Goal: Transaction & Acquisition: Purchase product/service

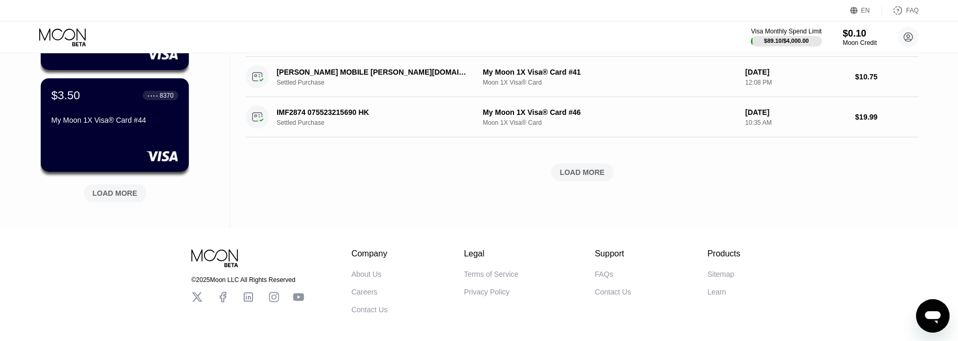
scroll to position [464, 0]
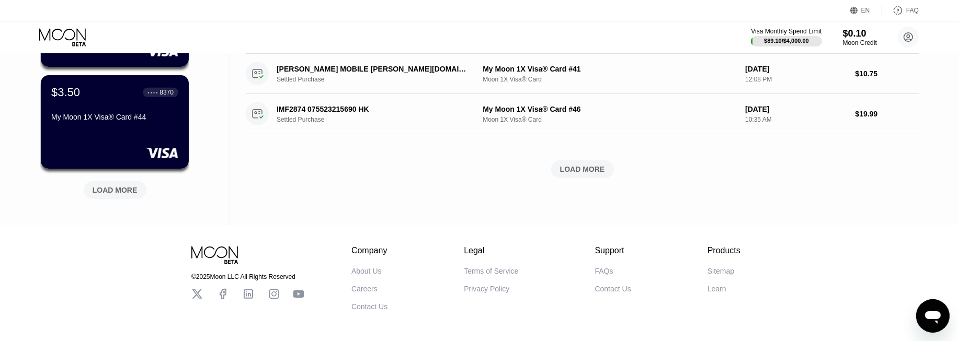
click at [103, 192] on div "LOAD MORE" at bounding box center [115, 190] width 45 height 9
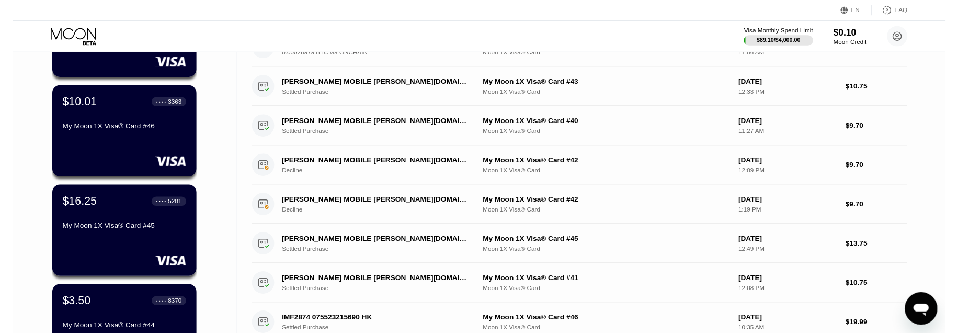
scroll to position [0, 0]
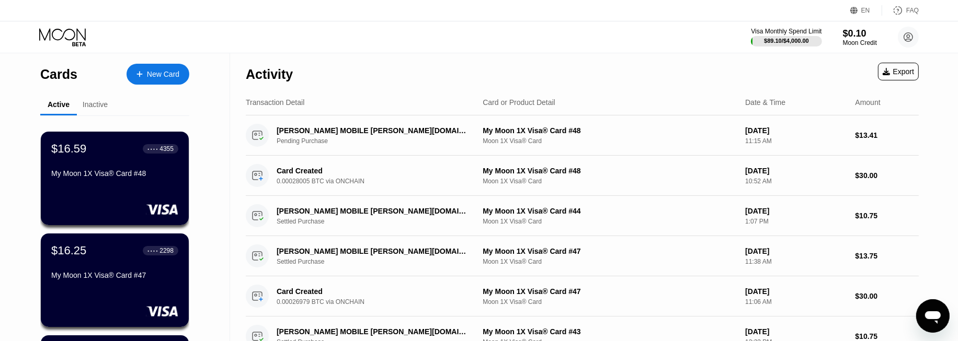
click at [160, 78] on div "New Card" at bounding box center [163, 74] width 32 height 9
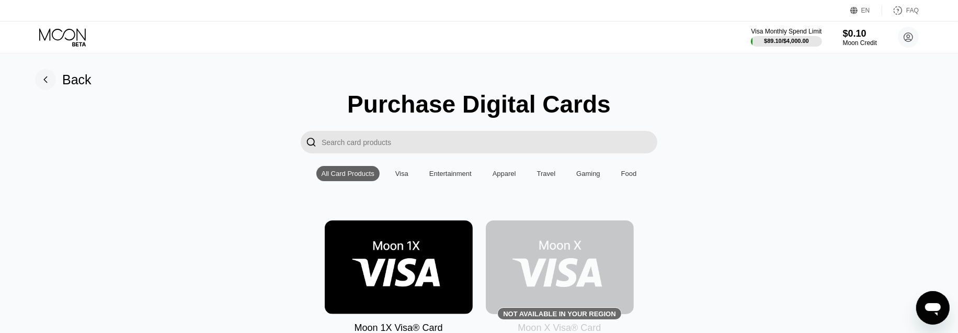
click at [385, 258] on img at bounding box center [399, 267] width 148 height 94
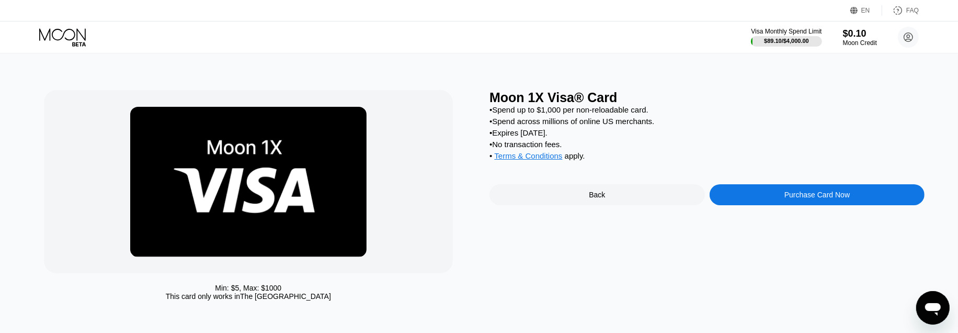
click at [822, 196] on div "Purchase Card Now" at bounding box center [816, 194] width 215 height 21
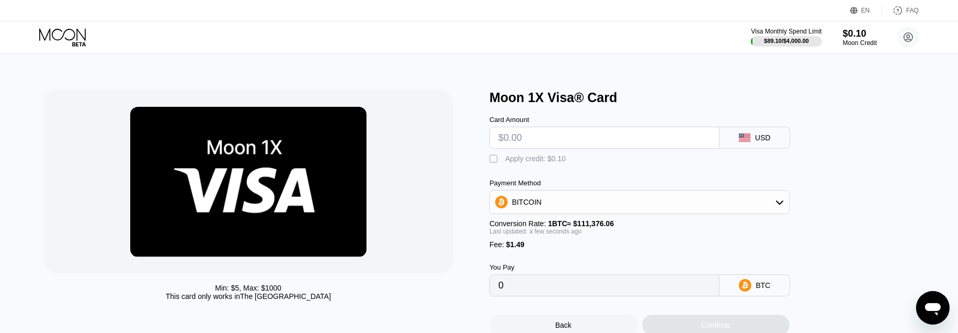
click at [573, 140] on input "text" at bounding box center [604, 137] width 212 height 21
type input "$30"
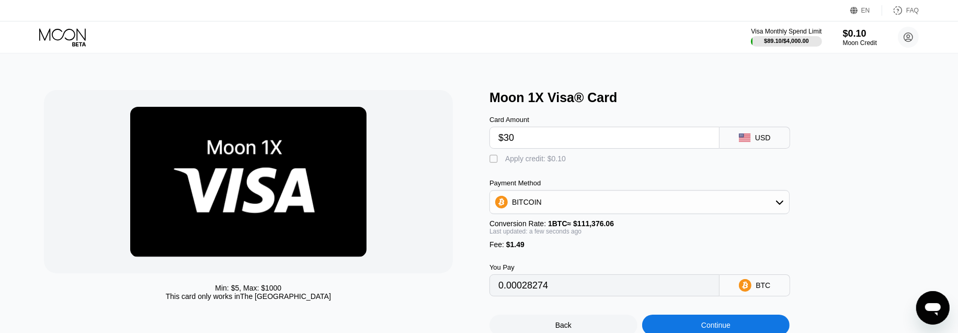
type input "0.00028274"
type input "$30"
click at [429, 171] on div at bounding box center [248, 181] width 409 height 183
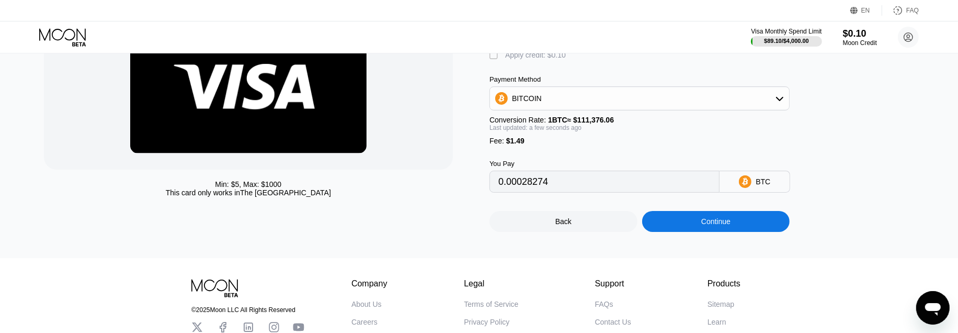
scroll to position [116, 0]
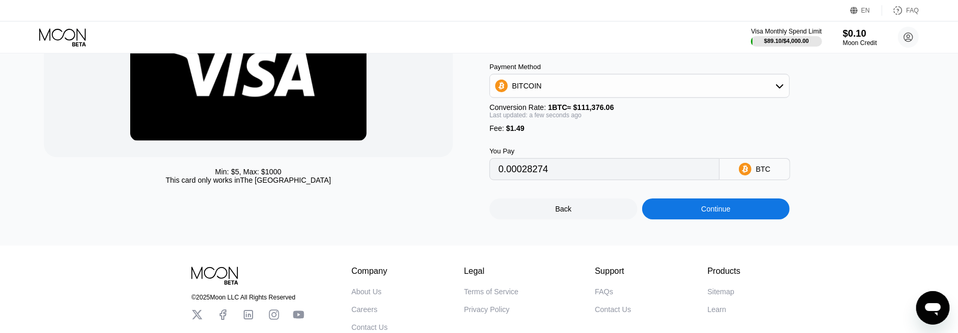
click at [735, 219] on div "Continue" at bounding box center [716, 208] width 148 height 21
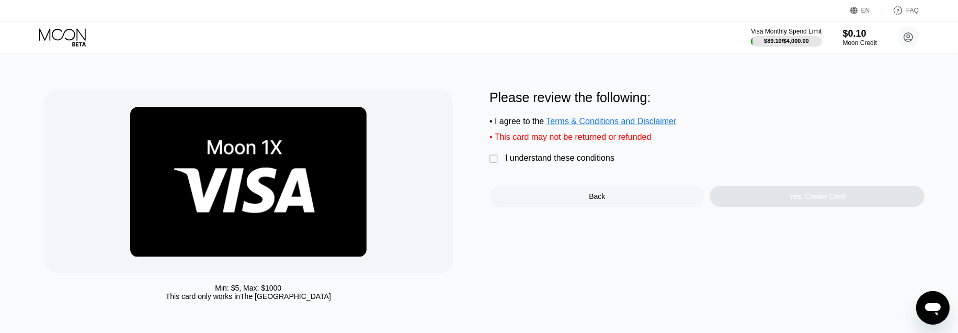
click at [567, 163] on div "I understand these conditions" at bounding box center [559, 157] width 109 height 9
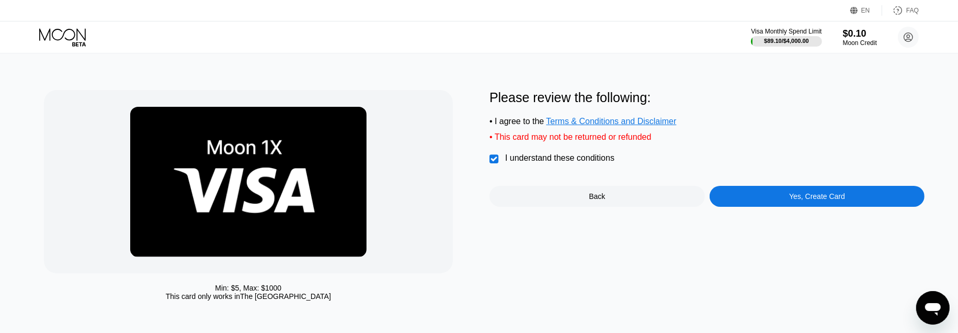
click at [862, 198] on div "Yes, Create Card" at bounding box center [816, 196] width 215 height 21
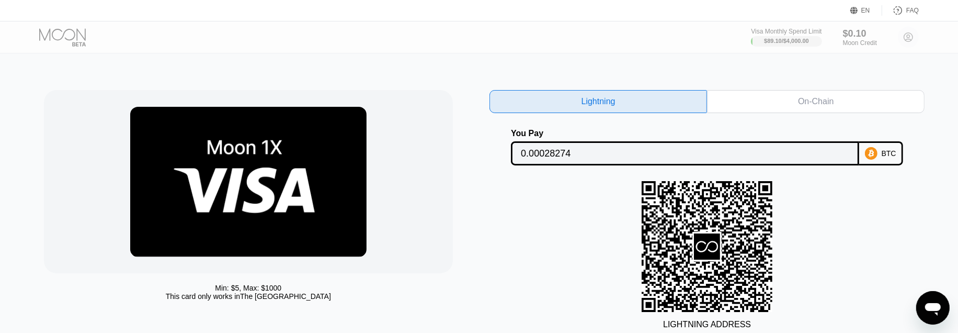
click at [808, 110] on div "On-Chain" at bounding box center [815, 101] width 217 height 23
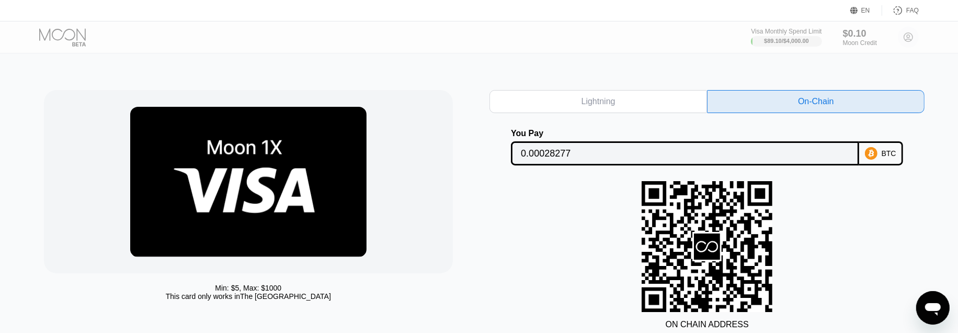
click at [555, 159] on input "0.00028277" at bounding box center [685, 153] width 328 height 21
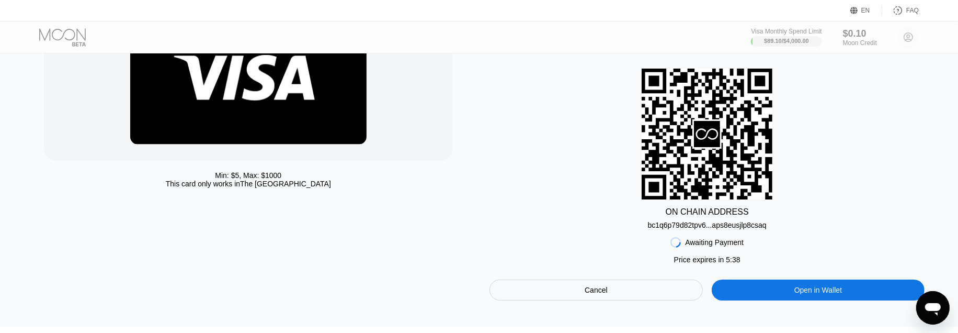
scroll to position [174, 0]
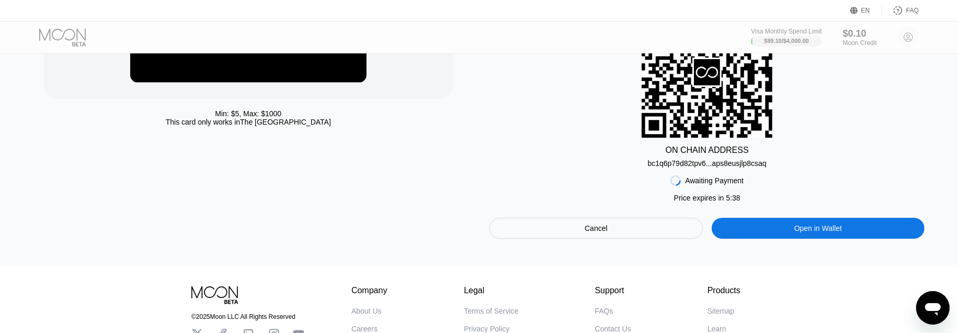
click at [710, 166] on div "bc1q6p79d82tpv6...aps8eusjlp8csaq" at bounding box center [707, 163] width 119 height 8
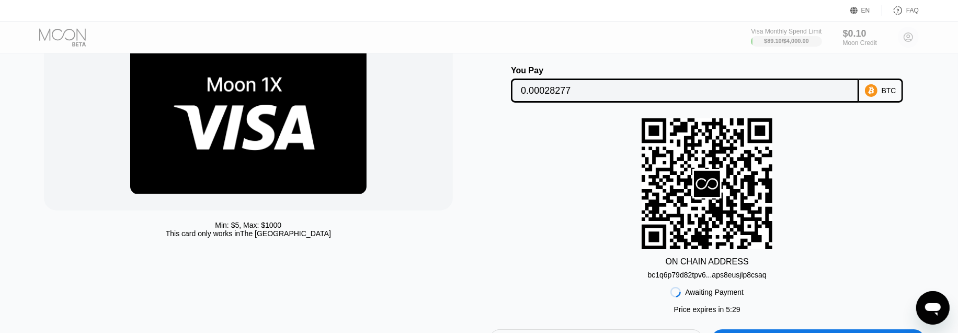
scroll to position [58, 0]
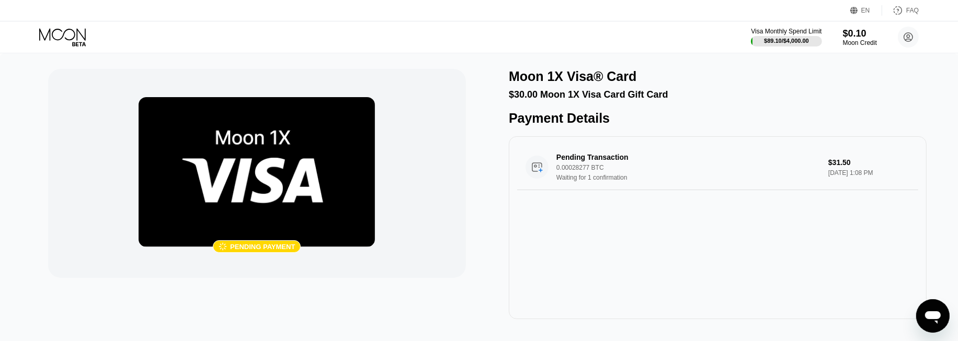
click at [704, 87] on div "Moon 1X Visa® Card $30.00 Moon 1X Visa Card Gift Card" at bounding box center [718, 84] width 418 height 31
drag, startPoint x: 289, startPoint y: 174, endPoint x: 284, endPoint y: 167, distance: 7.8
click at [284, 167] on img at bounding box center [257, 172] width 236 height 150
click at [51, 31] on icon at bounding box center [63, 37] width 49 height 18
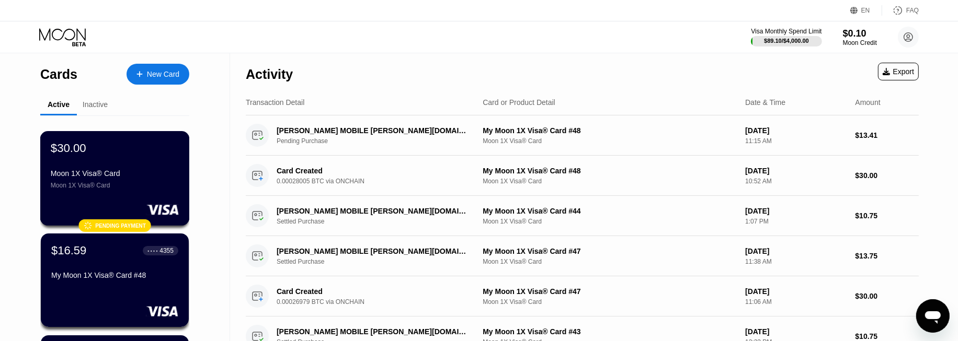
drag, startPoint x: 92, startPoint y: 178, endPoint x: 106, endPoint y: 200, distance: 25.4
click at [92, 177] on div "Moon 1X Visa® Card" at bounding box center [115, 173] width 128 height 8
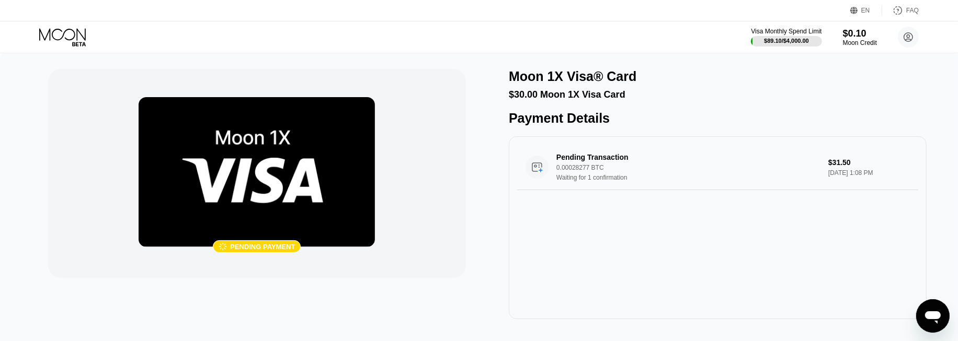
click at [507, 262] on div " Pending payment Moon 1X Visa® Card $30.00 Moon 1X Visa Card Payment Details P…" at bounding box center [479, 194] width 862 height 250
click at [86, 30] on icon at bounding box center [63, 37] width 49 height 18
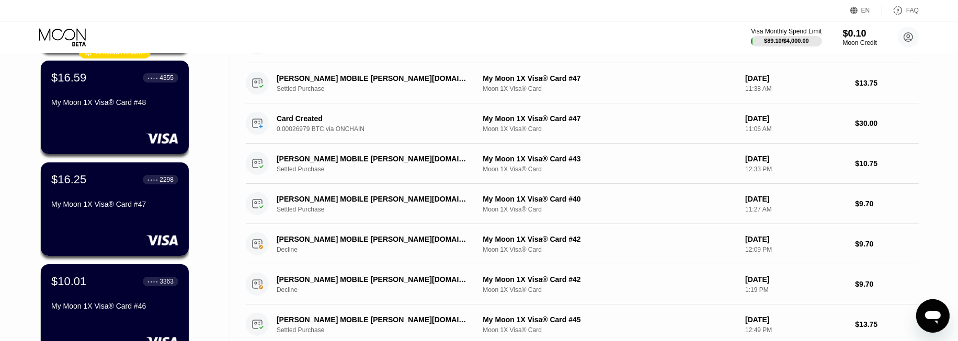
scroll to position [174, 0]
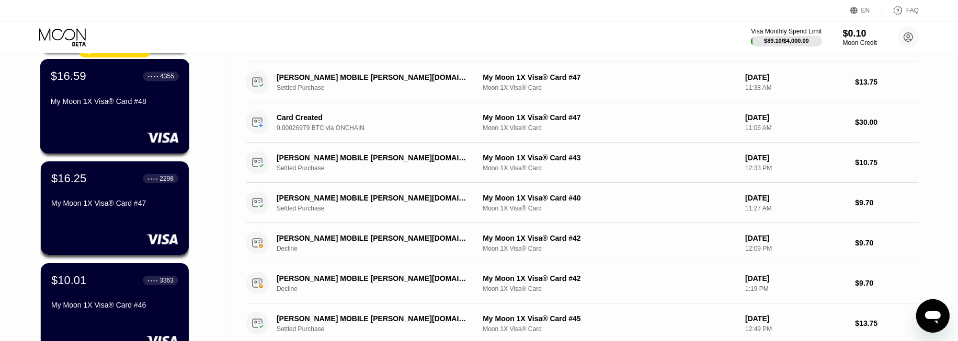
click at [47, 101] on div "$16.59 ● ● ● ● 4355 My Moon 1X Visa® Card #48" at bounding box center [115, 106] width 150 height 95
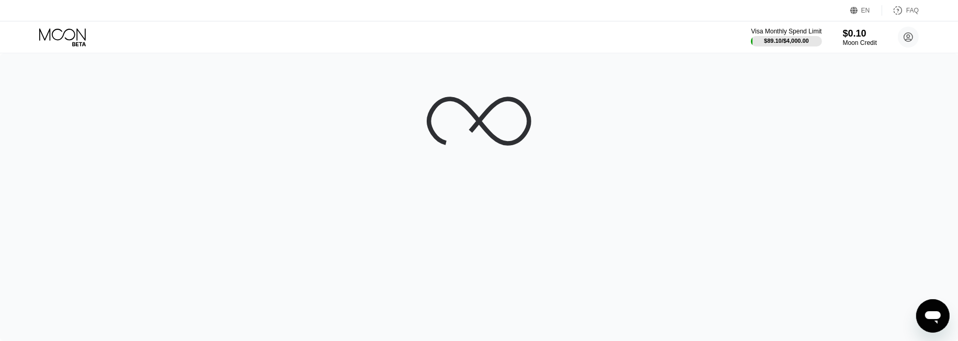
click at [65, 29] on icon at bounding box center [63, 37] width 49 height 18
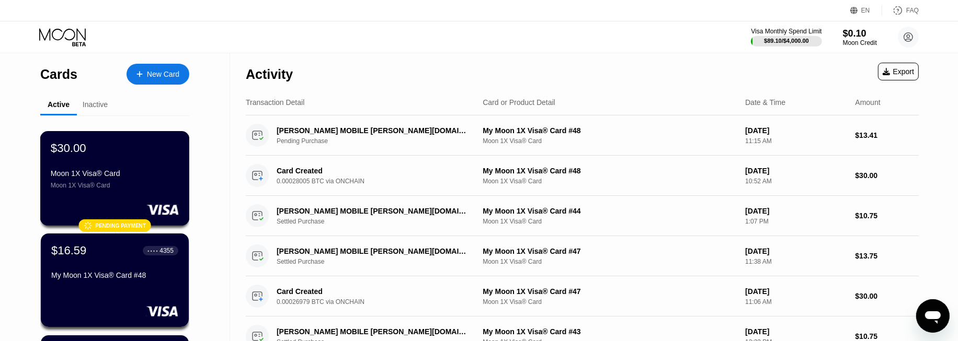
click at [108, 152] on div "$30.00" at bounding box center [115, 149] width 128 height 14
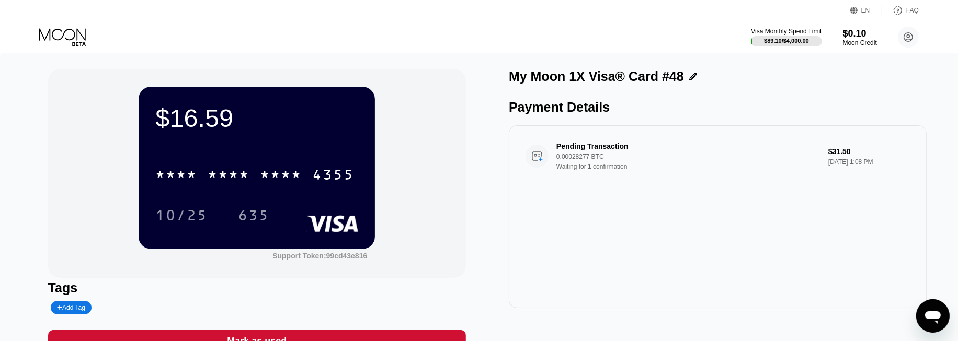
click at [232, 27] on div "Visa Monthly Spend Limit $89.10 / $4,000.00 $0.10 Moon Credit Nabor Vargas kqyh…" at bounding box center [479, 36] width 958 height 31
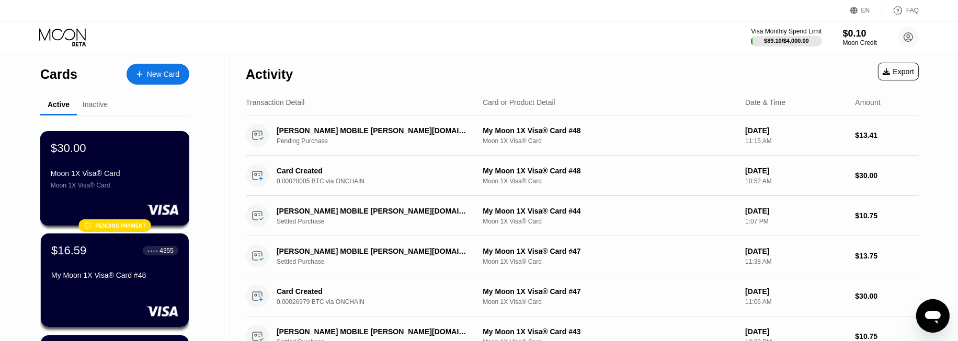
click at [166, 164] on div "$30.00 Moon 1X Visa® Card Moon 1X Visa® Card" at bounding box center [115, 166] width 128 height 48
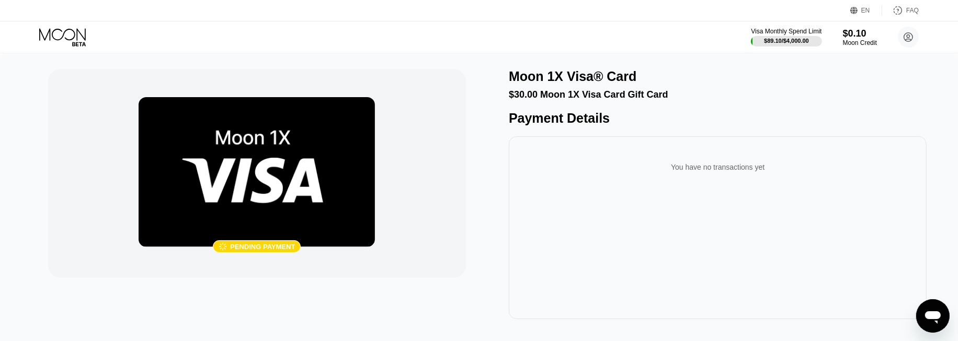
click at [321, 183] on img at bounding box center [257, 172] width 236 height 150
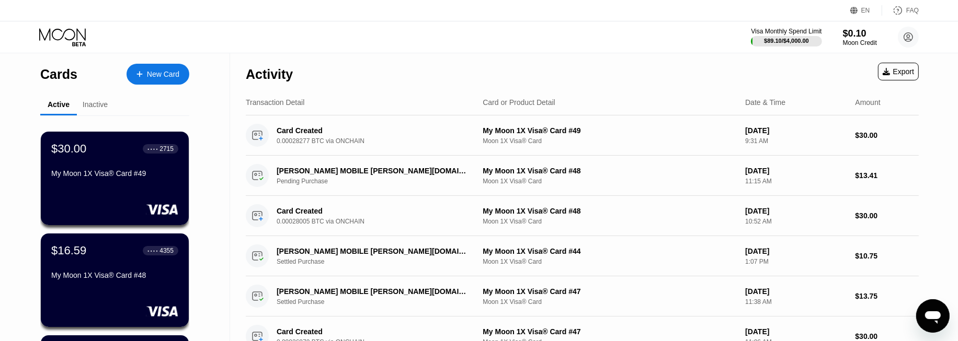
click at [110, 196] on div "$30.00 ● ● ● ● 2715 My Moon 1X Visa® Card #49" at bounding box center [115, 179] width 148 height 94
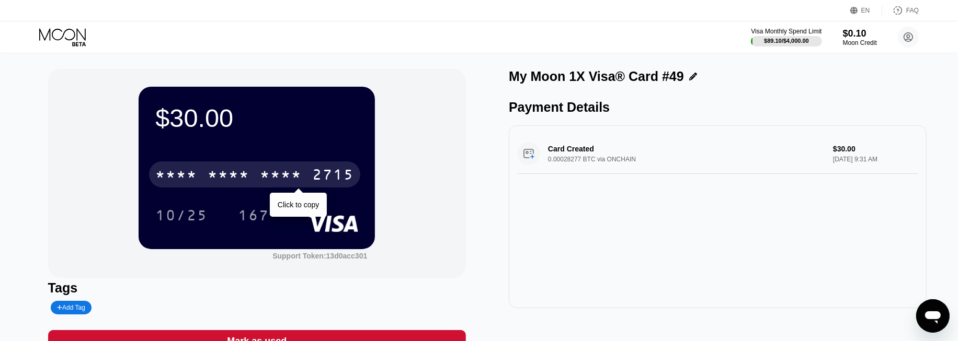
click at [231, 180] on div "* * * *" at bounding box center [229, 176] width 42 height 17
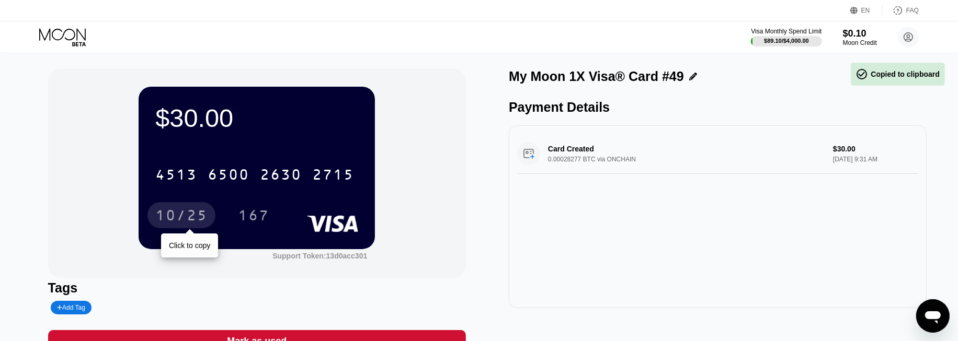
click at [200, 217] on div "10/25" at bounding box center [181, 217] width 52 height 17
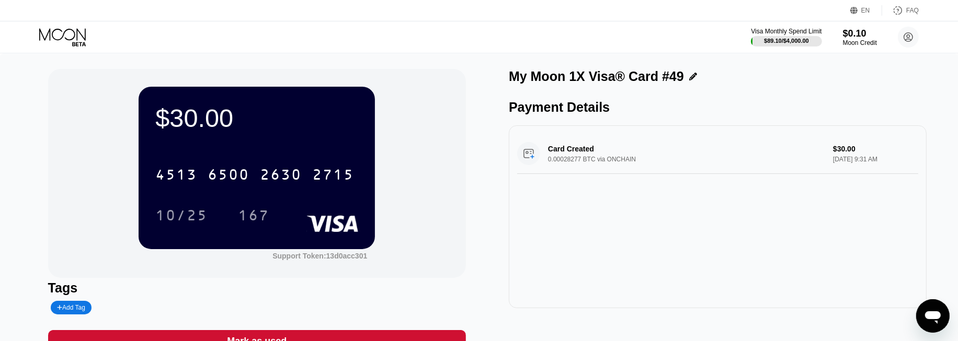
click at [680, 291] on div "Card Created 0.00028277 BTC via ONCHAIN $30.00 Aug 22, 2025 9:31 AM" at bounding box center [718, 216] width 418 height 183
click at [617, 201] on div "Card Created 0.00028277 BTC via ONCHAIN $30.00 Aug 22, 2025 9:31 AM" at bounding box center [718, 216] width 418 height 183
click at [658, 225] on div "Card Created 0.00028277 BTC via ONCHAIN $30.00 Aug 22, 2025 9:31 AM" at bounding box center [718, 216] width 418 height 183
